Goal: Navigation & Orientation: Find specific page/section

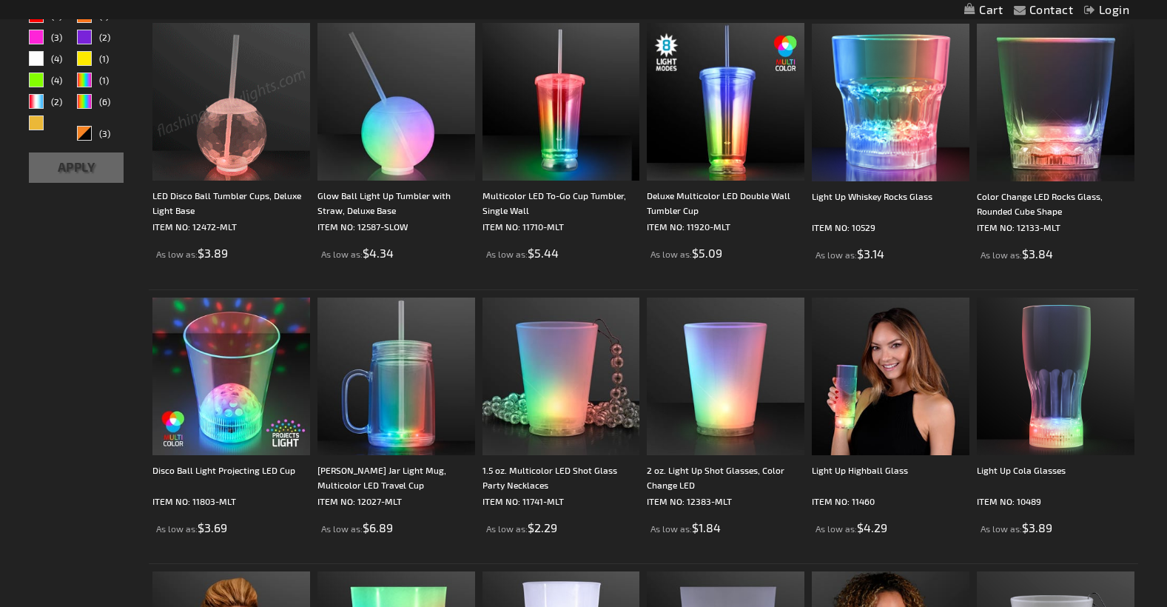
scroll to position [296, 0]
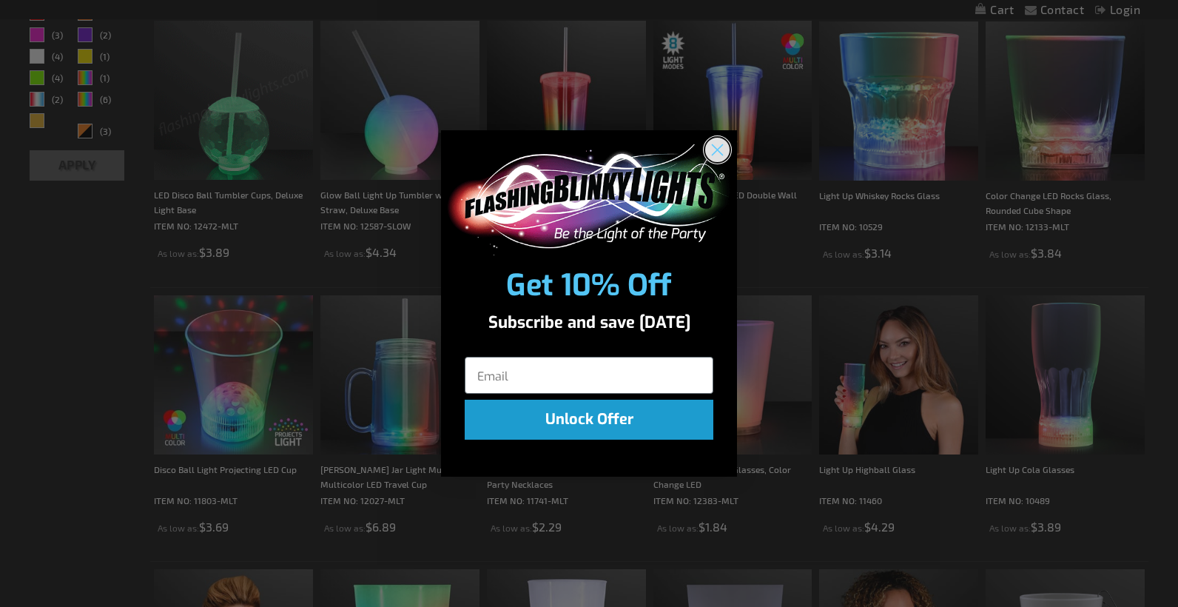
click at [713, 152] on circle "Close dialog" at bounding box center [717, 149] width 24 height 24
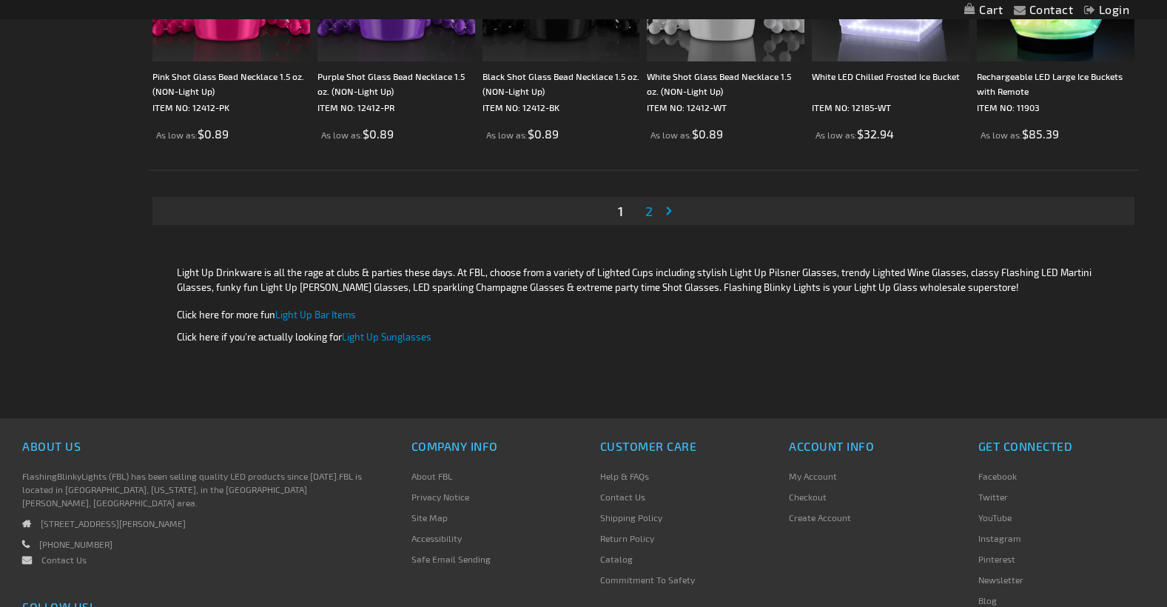
scroll to position [2887, 0]
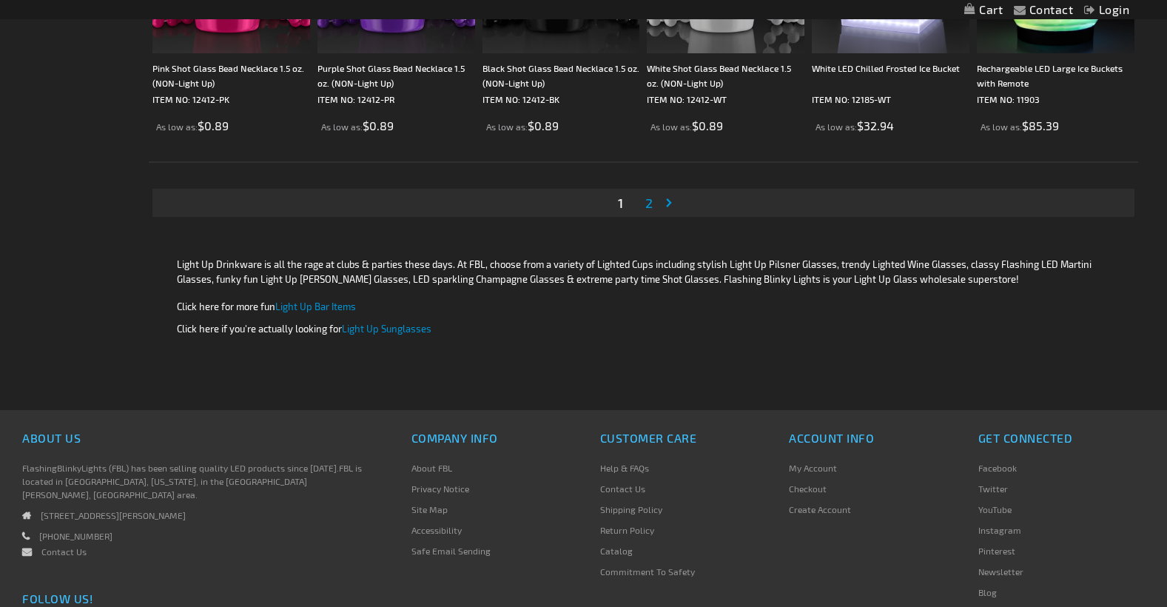
click at [650, 207] on span "2" at bounding box center [648, 203] width 7 height 16
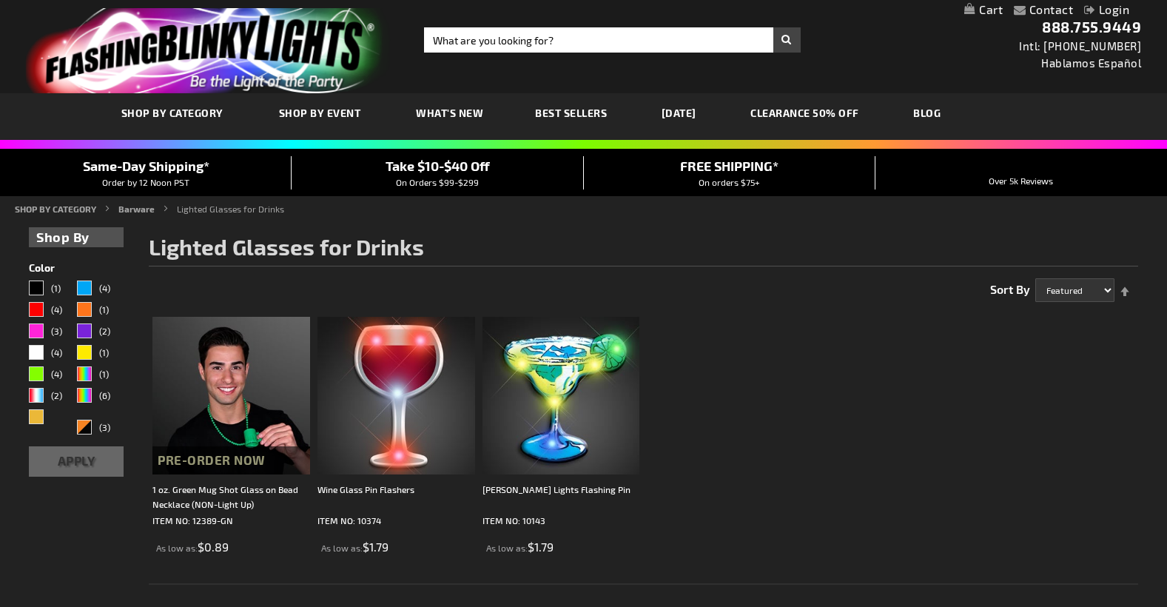
click at [690, 108] on link "[DATE]" at bounding box center [679, 113] width 57 height 50
